Goal: Check status: Check status

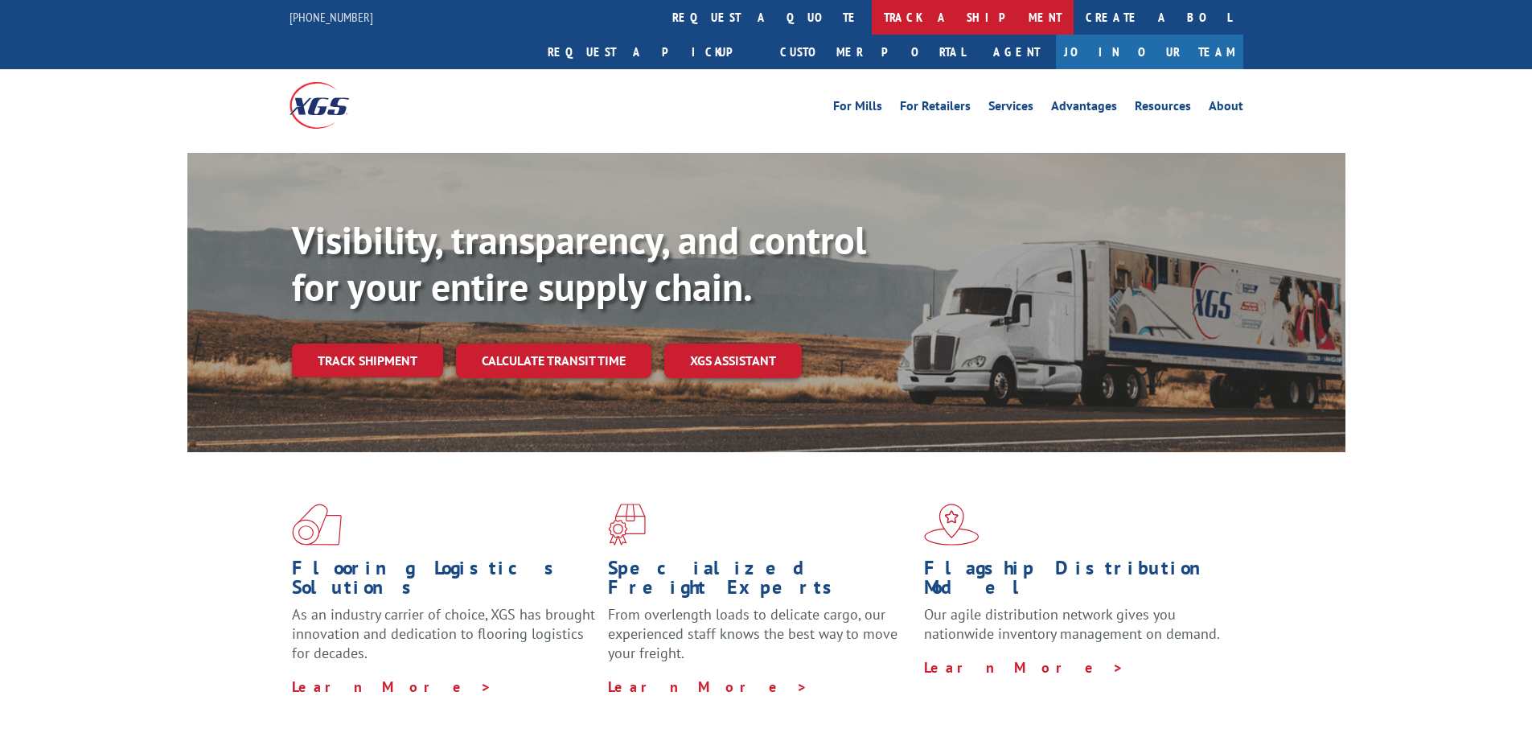
click at [872, 30] on link "track a shipment" at bounding box center [973, 17] width 202 height 35
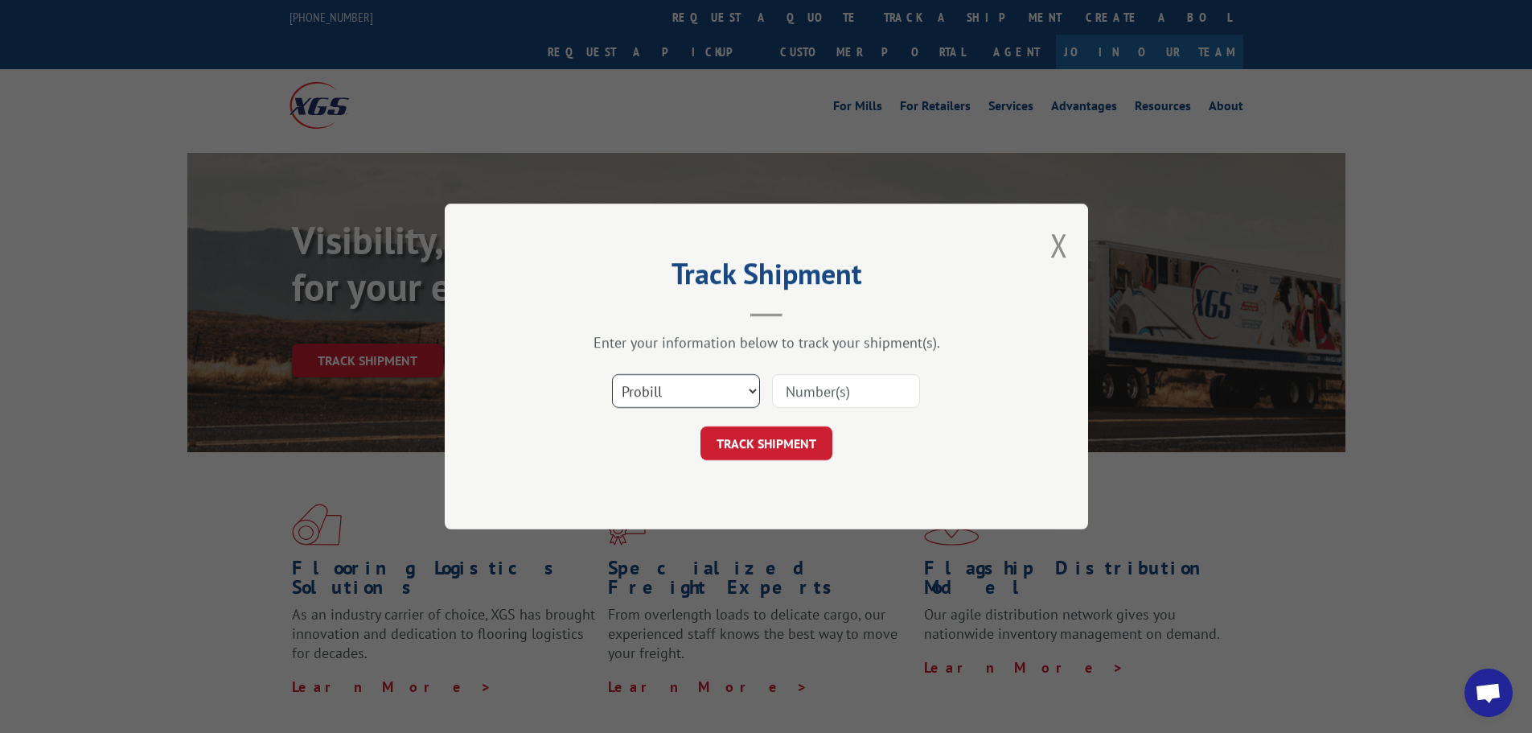
drag, startPoint x: 714, startPoint y: 380, endPoint x: 708, endPoint y: 403, distance: 23.4
click at [714, 380] on select "Select category... Probill BOL PO" at bounding box center [686, 391] width 148 height 34
select select "bol"
click at [612, 374] on select "Select category... Probill BOL PO" at bounding box center [686, 391] width 148 height 34
click at [815, 397] on input at bounding box center [846, 391] width 148 height 34
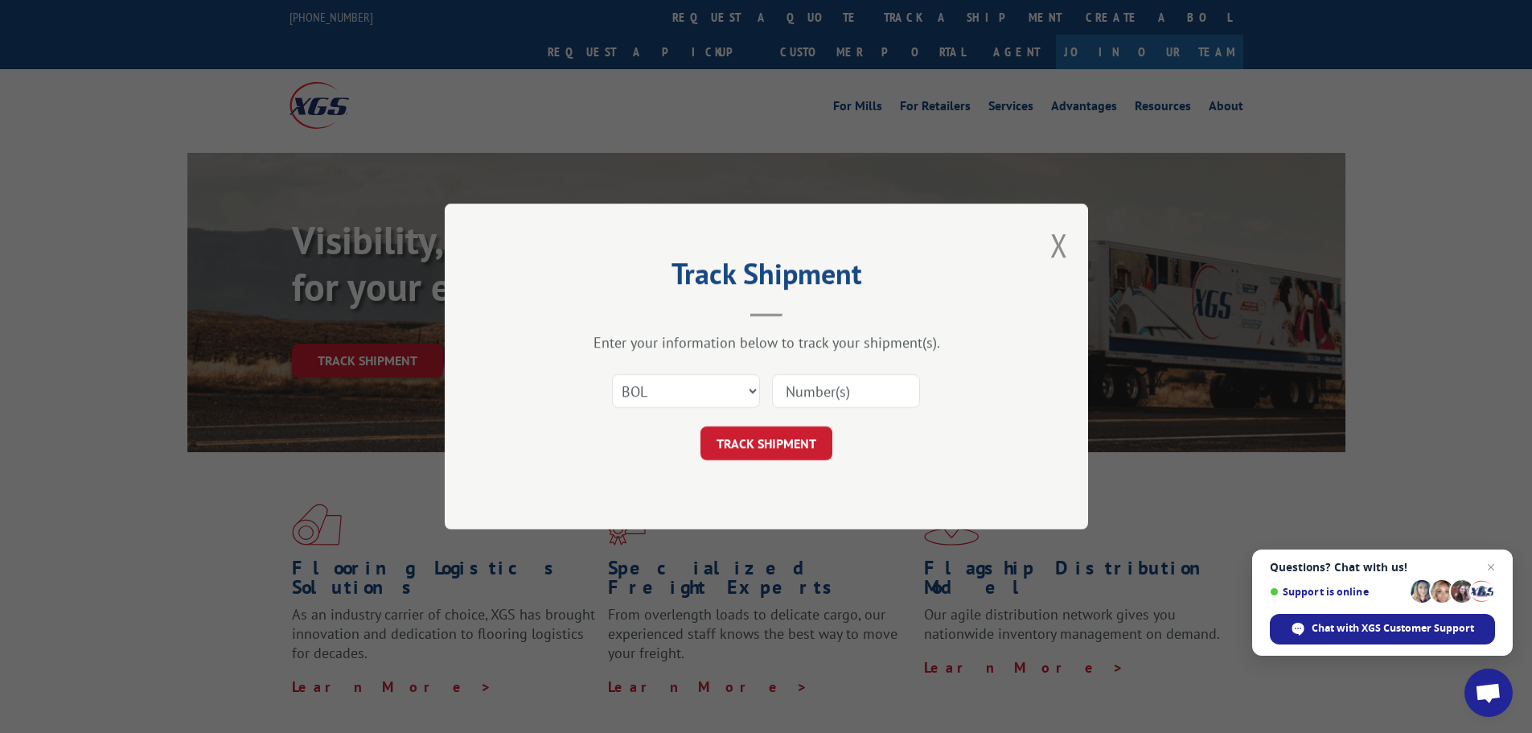
paste input "482352"
type input "482352"
click at [787, 438] on button "TRACK SHIPMENT" at bounding box center [766, 443] width 132 height 34
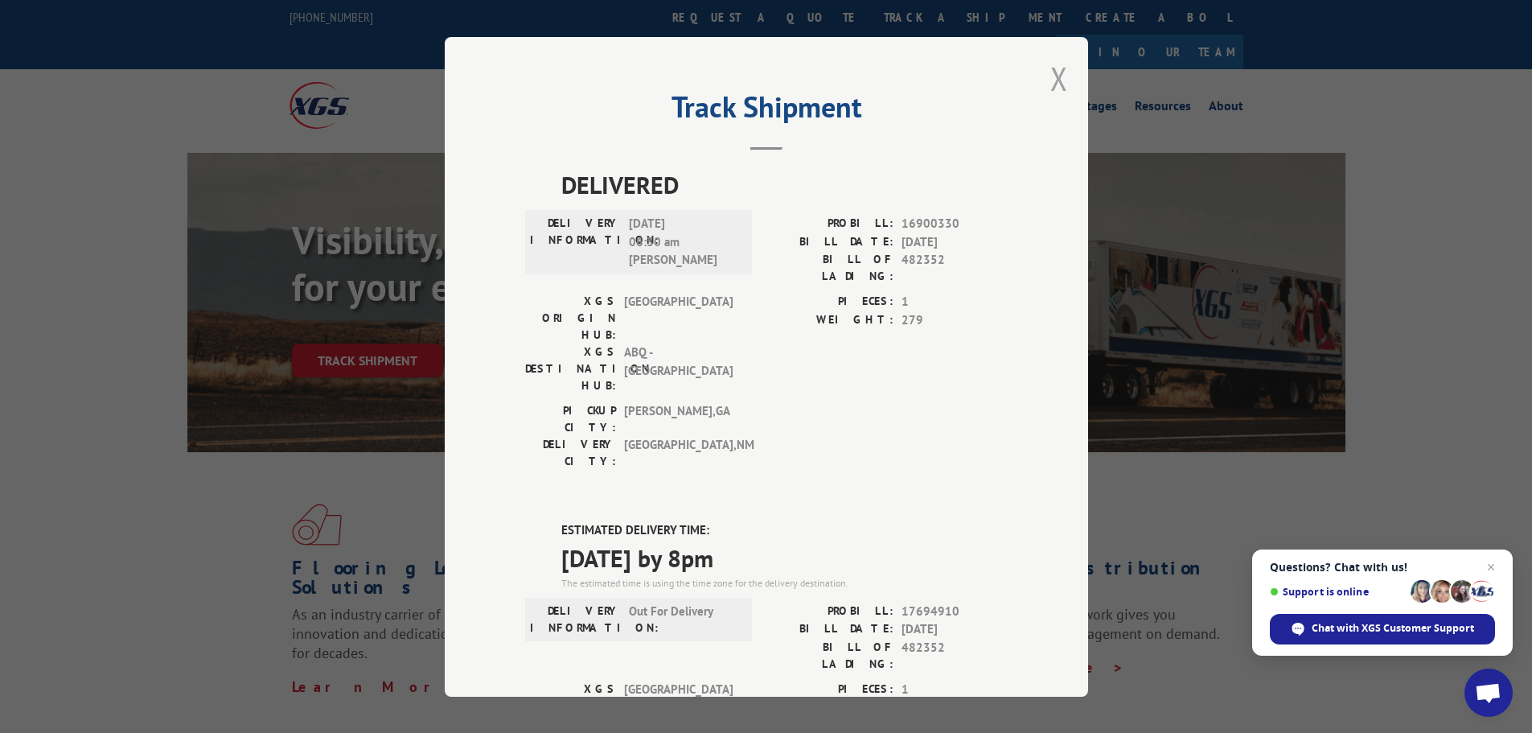
click at [1055, 80] on button "Close modal" at bounding box center [1059, 78] width 18 height 43
